Goal: Task Accomplishment & Management: Manage account settings

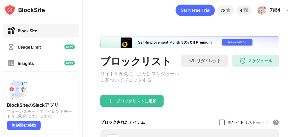
click at [219, 123] on div at bounding box center [222, 122] width 6 height 6
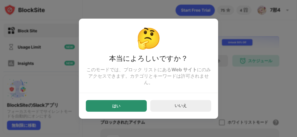
click at [131, 107] on div "はい" at bounding box center [116, 106] width 61 height 12
